Goal: Find specific page/section: Find specific page/section

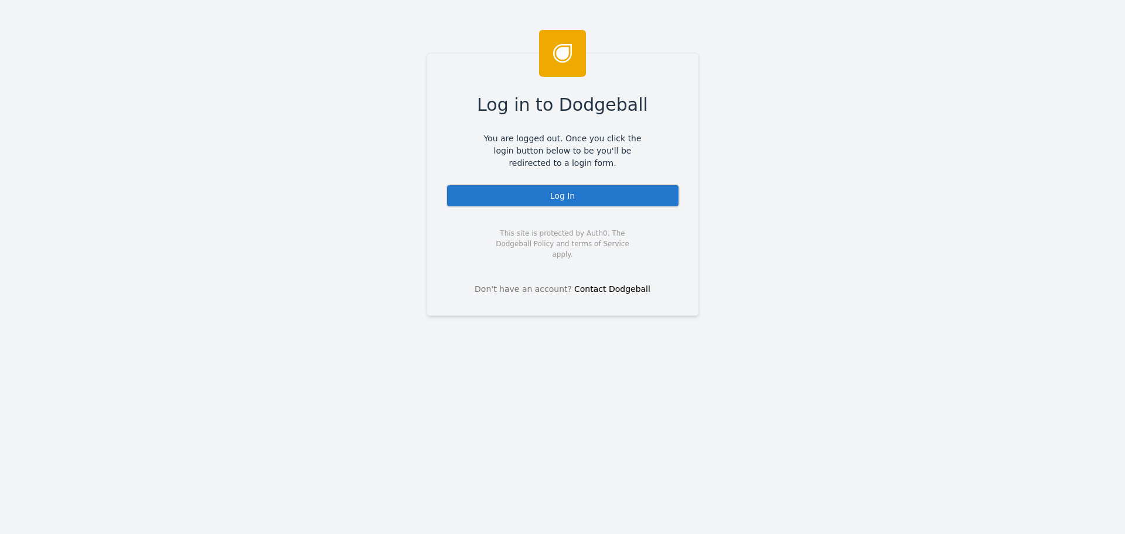
click at [541, 194] on div "Log In" at bounding box center [563, 195] width 234 height 23
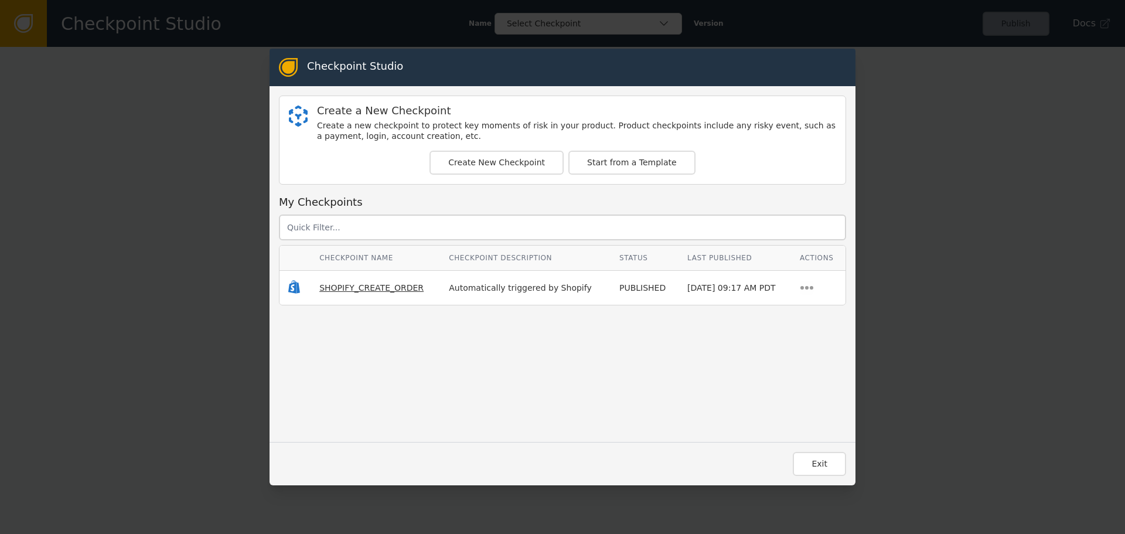
click at [344, 287] on span "SHOPIFY_CREATE_ORDER" at bounding box center [371, 287] width 104 height 9
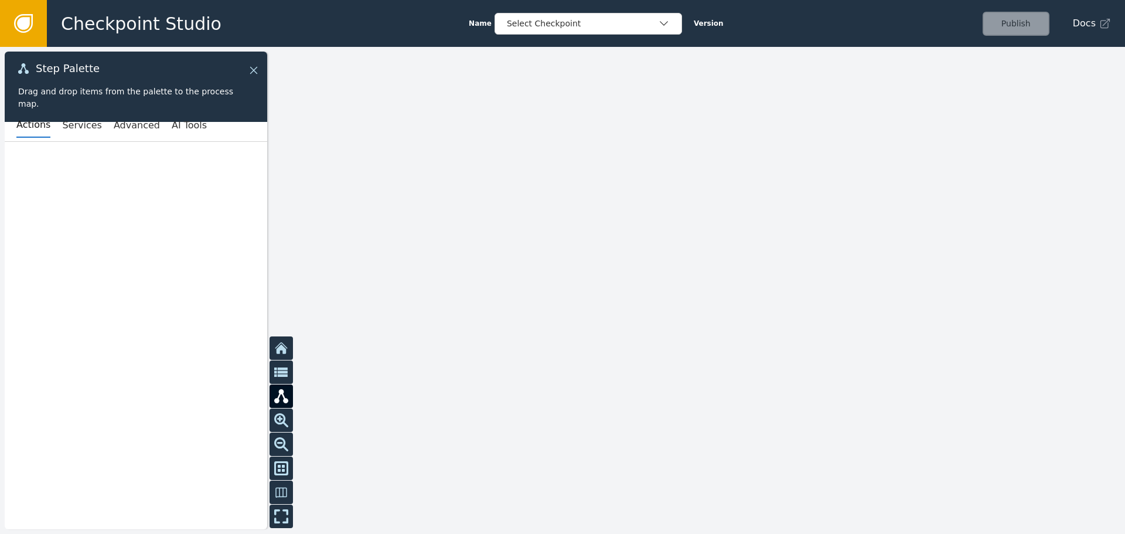
click at [259, 71] on icon at bounding box center [253, 70] width 13 height 13
